Goal: Transaction & Acquisition: Purchase product/service

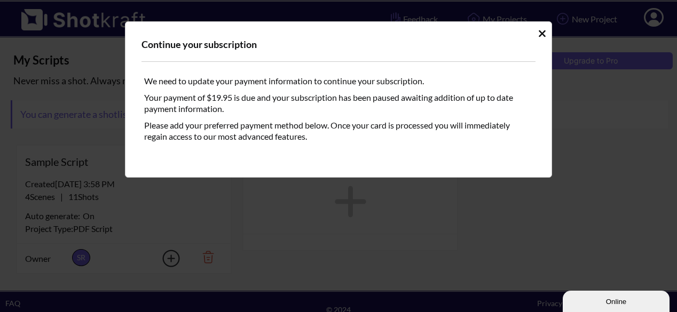
click at [663, 19] on div "Continue your subscription We need to update your payment information to contin…" at bounding box center [338, 156] width 677 height 312
click at [547, 36] on div "Continue your subscription We need to update your payment information to contin…" at bounding box center [338, 99] width 427 height 156
click at [540, 34] on icon "Idle Modal" at bounding box center [542, 33] width 7 height 7
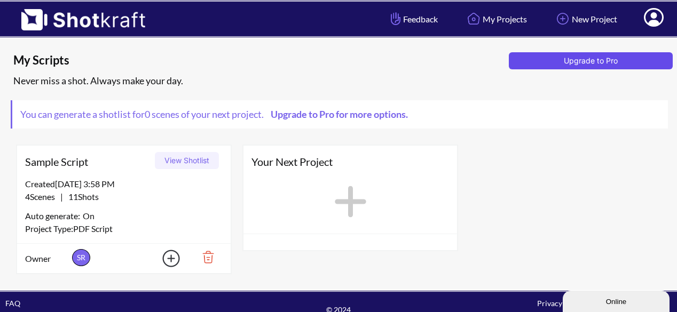
click at [657, 59] on button "Upgrade to Pro" at bounding box center [591, 60] width 164 height 17
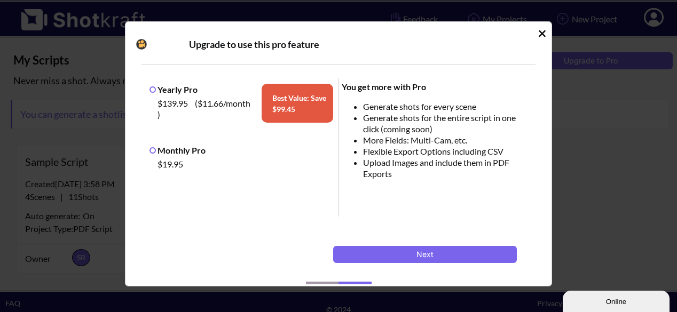
click at [194, 150] on label "Monthly Pro" at bounding box center [178, 150] width 56 height 10
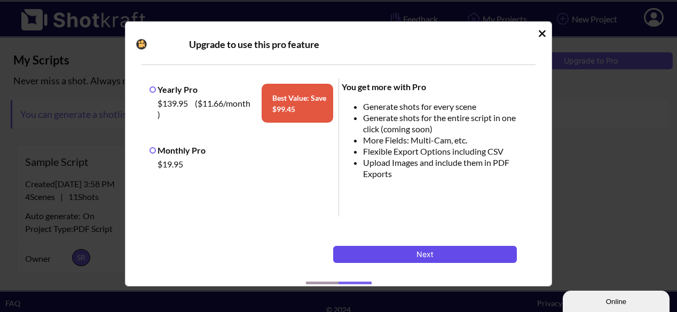
click at [387, 250] on button "Next" at bounding box center [425, 254] width 184 height 17
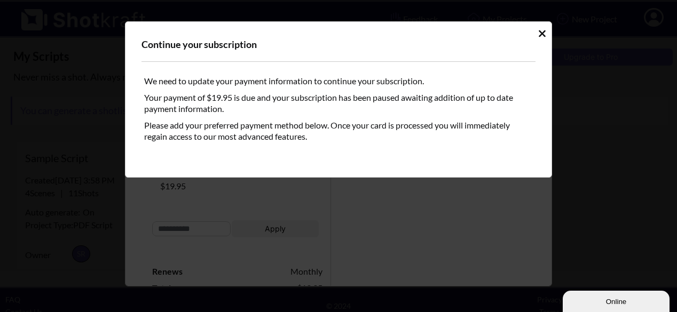
scroll to position [4, 0]
click at [541, 30] on icon "Idle Modal" at bounding box center [542, 33] width 8 height 11
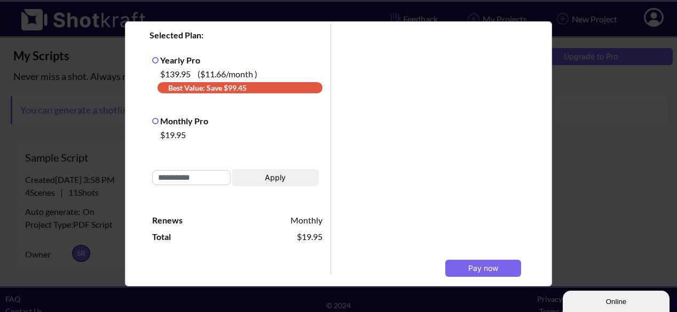
scroll to position [0, 0]
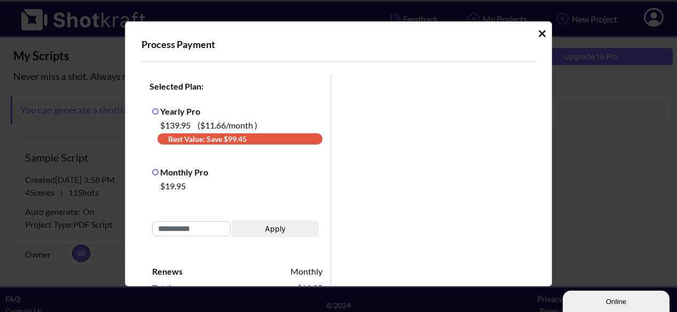
click at [539, 35] on icon "Idle Modal" at bounding box center [542, 33] width 7 height 7
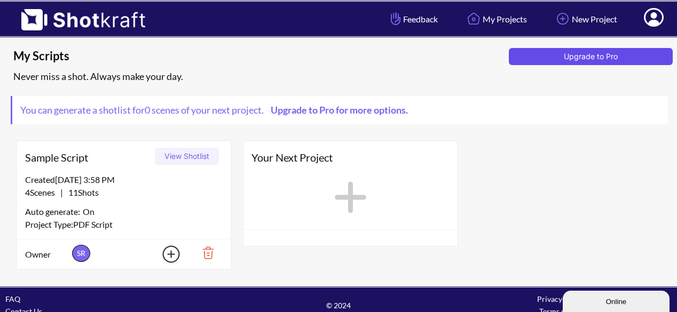
click at [625, 52] on button "Upgrade to Pro" at bounding box center [591, 56] width 164 height 17
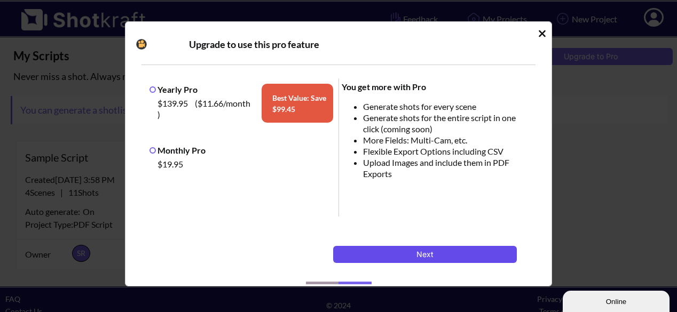
click at [406, 254] on button "Next" at bounding box center [425, 254] width 184 height 17
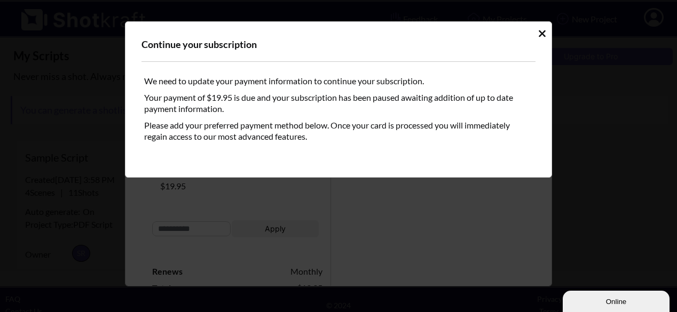
click at [542, 34] on icon "Idle Modal" at bounding box center [542, 33] width 7 height 7
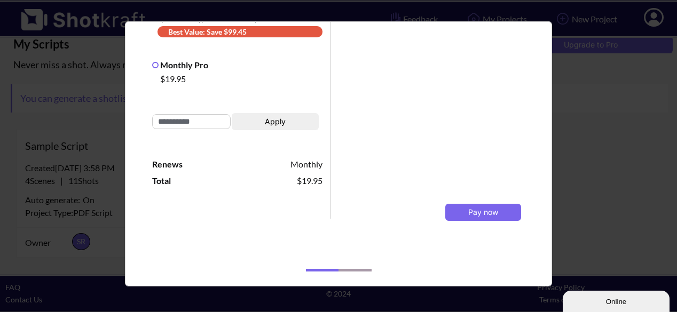
scroll to position [55, 0]
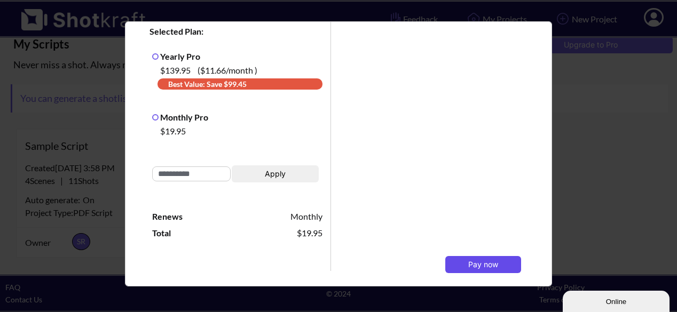
click at [476, 259] on button "Pay now" at bounding box center [483, 264] width 76 height 17
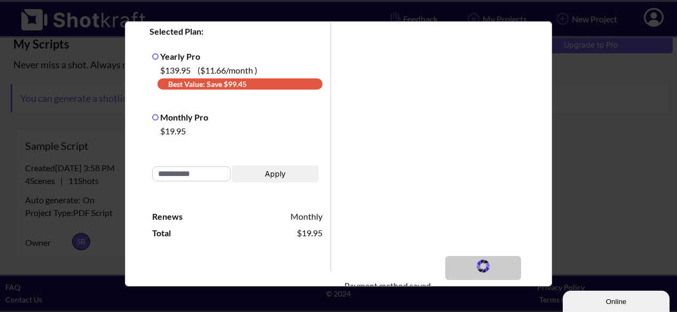
scroll to position [108, 0]
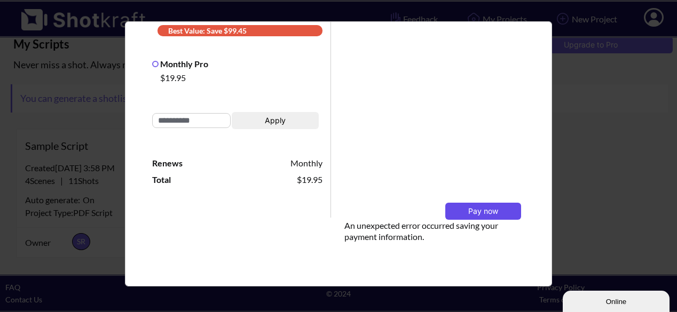
click at [459, 212] on button "Pay now" at bounding box center [483, 211] width 76 height 17
click at [469, 209] on span "Pay now" at bounding box center [483, 211] width 30 height 9
click at [500, 205] on button "Pay now" at bounding box center [483, 211] width 76 height 17
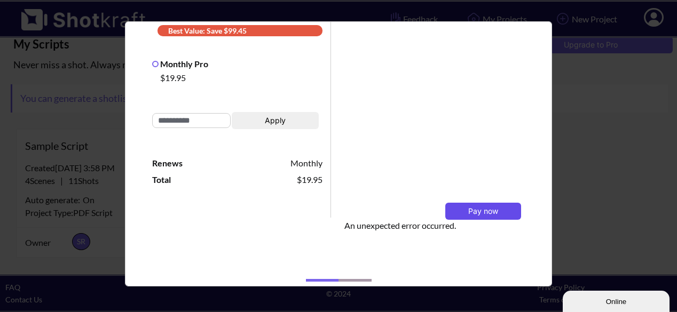
click at [500, 205] on button "Pay now" at bounding box center [483, 211] width 76 height 17
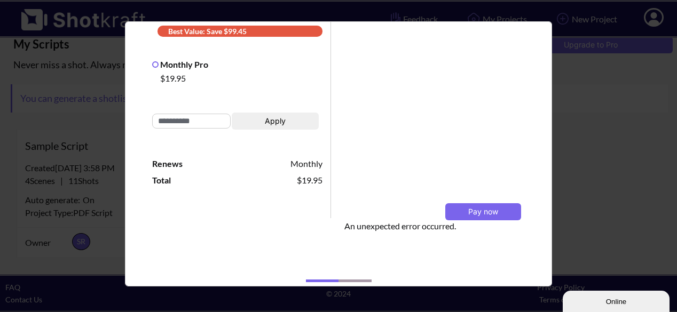
scroll to position [107, 0]
click at [495, 208] on button "Pay now" at bounding box center [483, 212] width 76 height 17
click at [484, 219] on button "Pay now" at bounding box center [483, 212] width 76 height 17
click at [496, 207] on button "Pay now" at bounding box center [483, 212] width 76 height 17
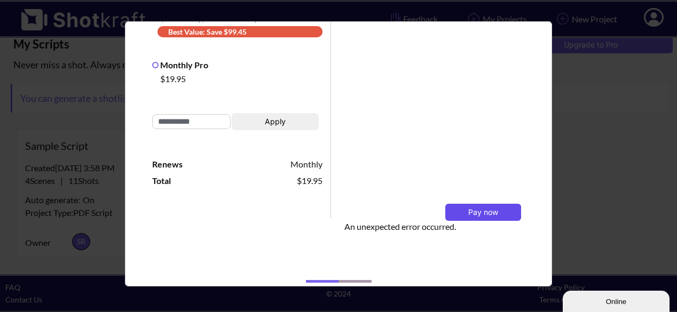
click at [489, 216] on span "Pay now" at bounding box center [483, 212] width 30 height 9
click at [611, 192] on div "Process Payment Selected Plan: Yearly Pro $139.95 ( $11.66 /month ) Best Value:…" at bounding box center [338, 156] width 677 height 312
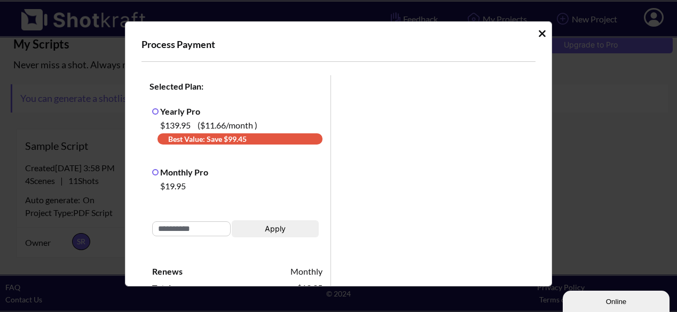
click at [539, 34] on icon "Idle Modal" at bounding box center [542, 33] width 7 height 7
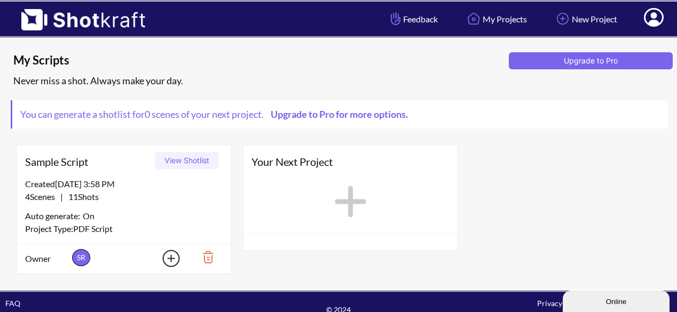
click at [198, 166] on button "View Shotlist" at bounding box center [187, 160] width 64 height 17
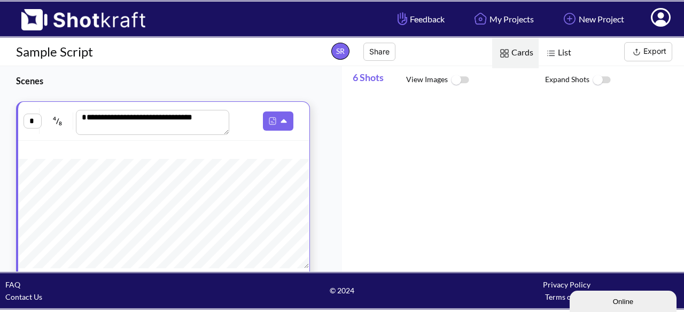
click at [459, 79] on img at bounding box center [460, 80] width 24 height 23
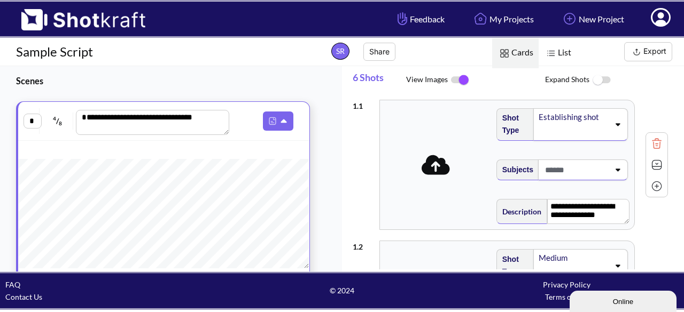
click at [595, 77] on img at bounding box center [601, 80] width 24 height 23
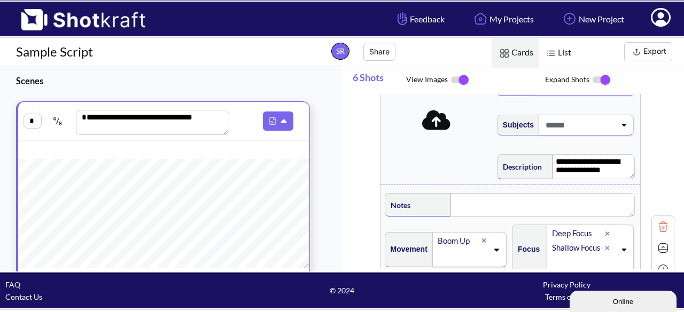
scroll to position [44, 0]
click at [438, 133] on span at bounding box center [436, 121] width 107 height 28
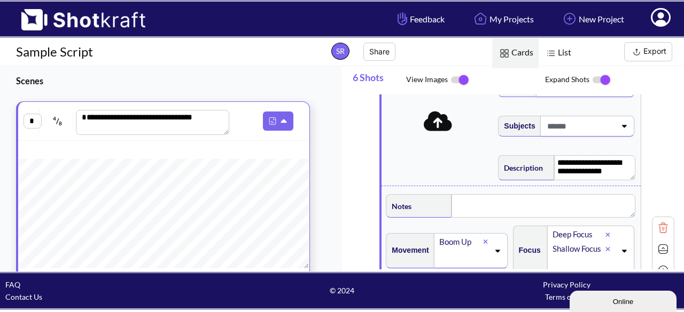
click at [439, 129] on icon at bounding box center [438, 121] width 28 height 20
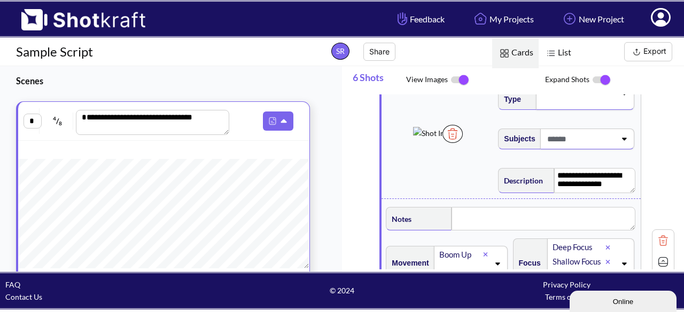
scroll to position [29, 0]
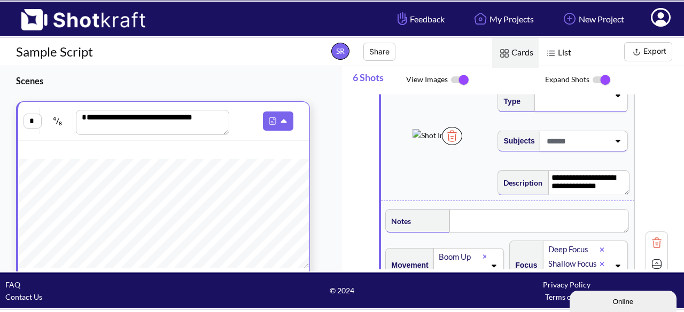
click at [644, 48] on button "Export" at bounding box center [648, 51] width 48 height 19
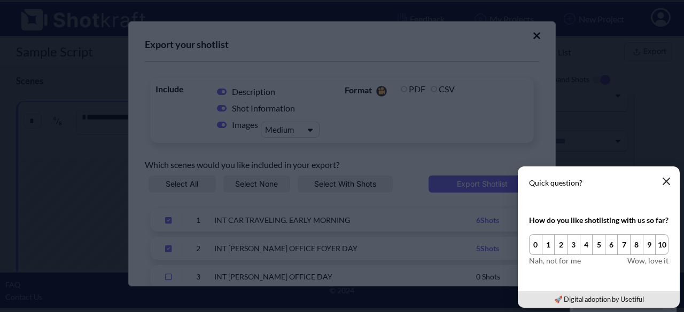
click at [663, 184] on icon "button" at bounding box center [666, 181] width 9 height 9
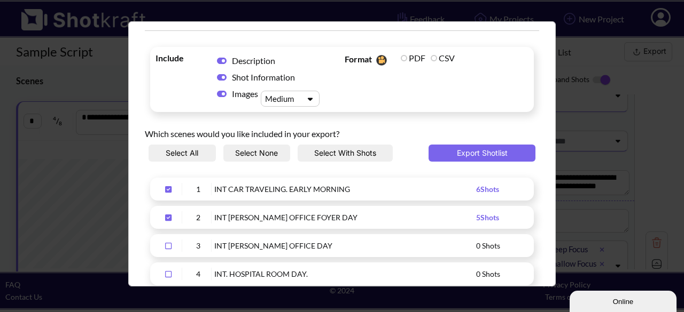
scroll to position [30, 0]
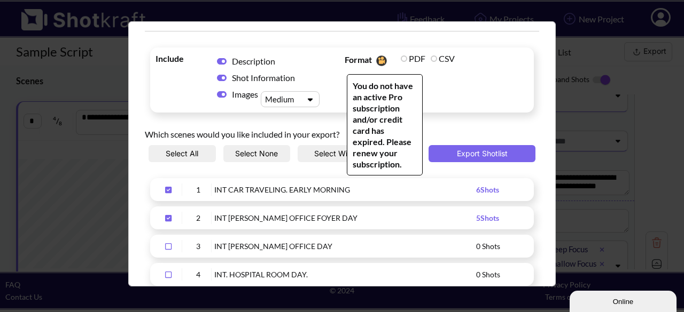
click at [403, 55] on label "PDF" at bounding box center [413, 58] width 25 height 10
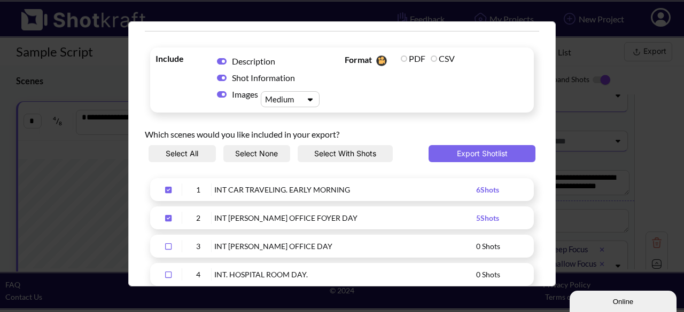
scroll to position [100, 0]
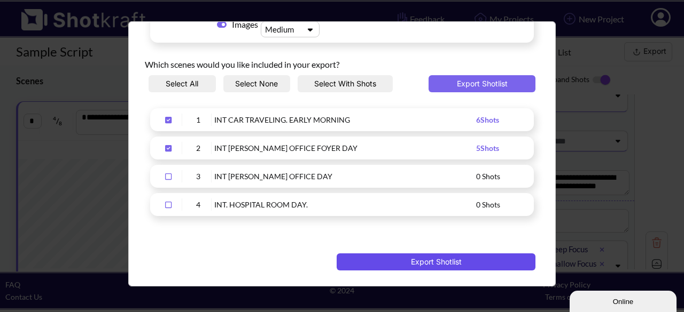
click at [442, 255] on button "Export Shotlist" at bounding box center [435, 262] width 199 height 17
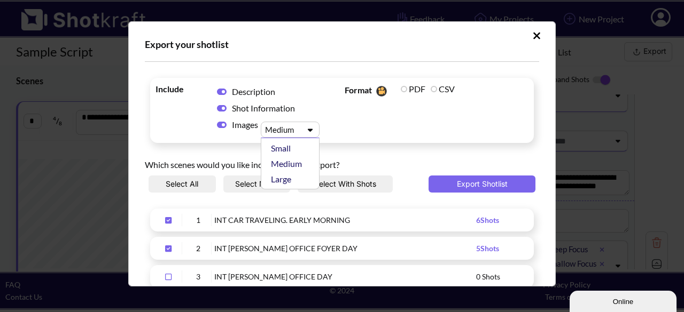
click at [292, 131] on div "Upload Script" at bounding box center [280, 129] width 37 height 11
click at [293, 142] on div "Small" at bounding box center [293, 147] width 48 height 15
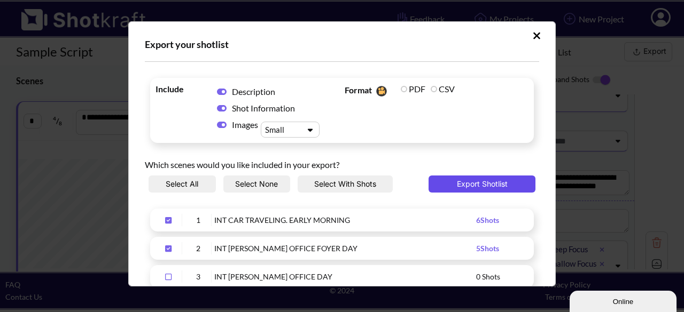
click at [459, 182] on button "Export Shotlist" at bounding box center [481, 184] width 107 height 17
click at [533, 36] on icon "Upload Script" at bounding box center [536, 35] width 7 height 7
